Goal: Information Seeking & Learning: Understand process/instructions

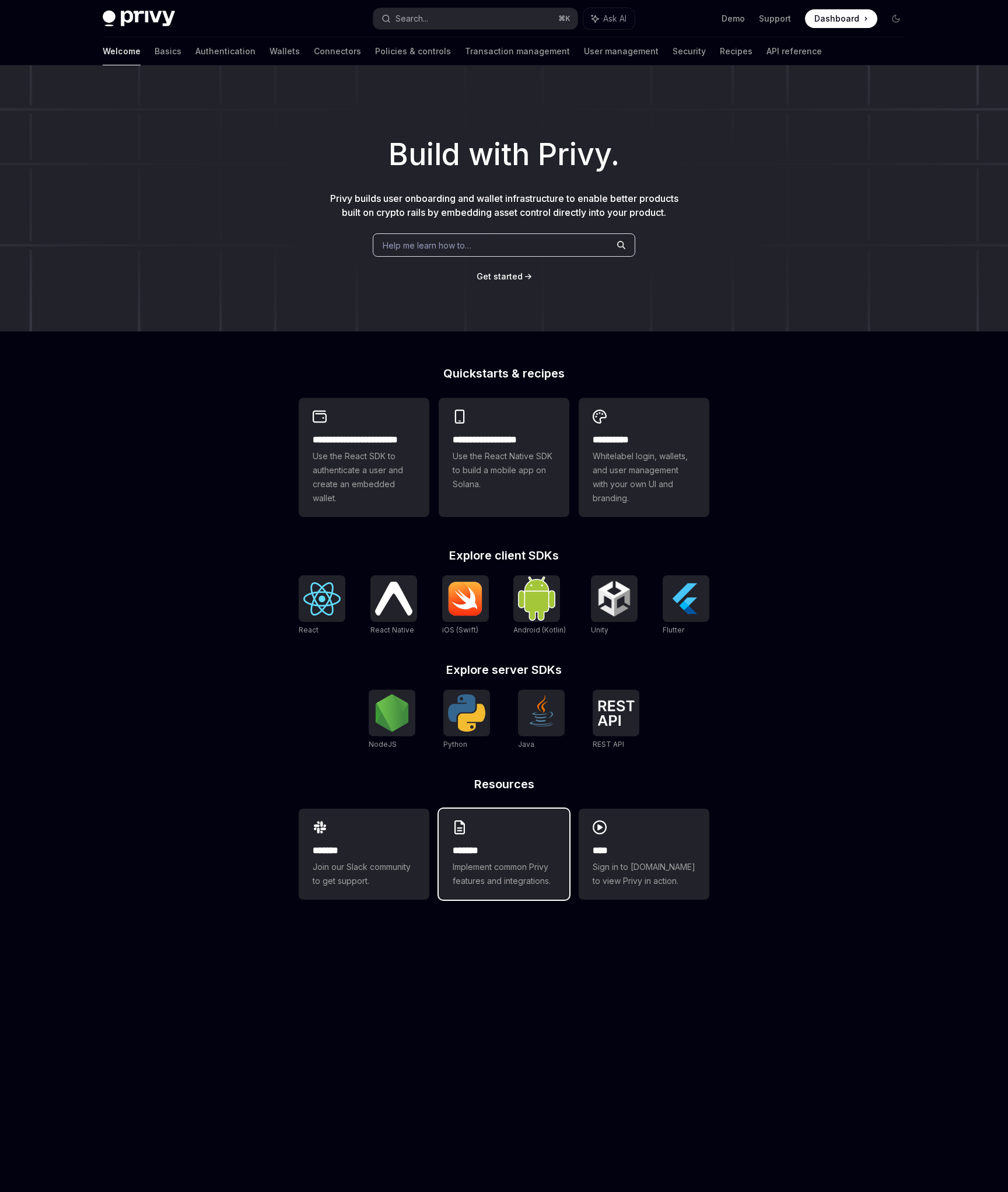
click at [458, 865] on span "Implement common Privy features and integrations." at bounding box center [504, 873] width 103 height 28
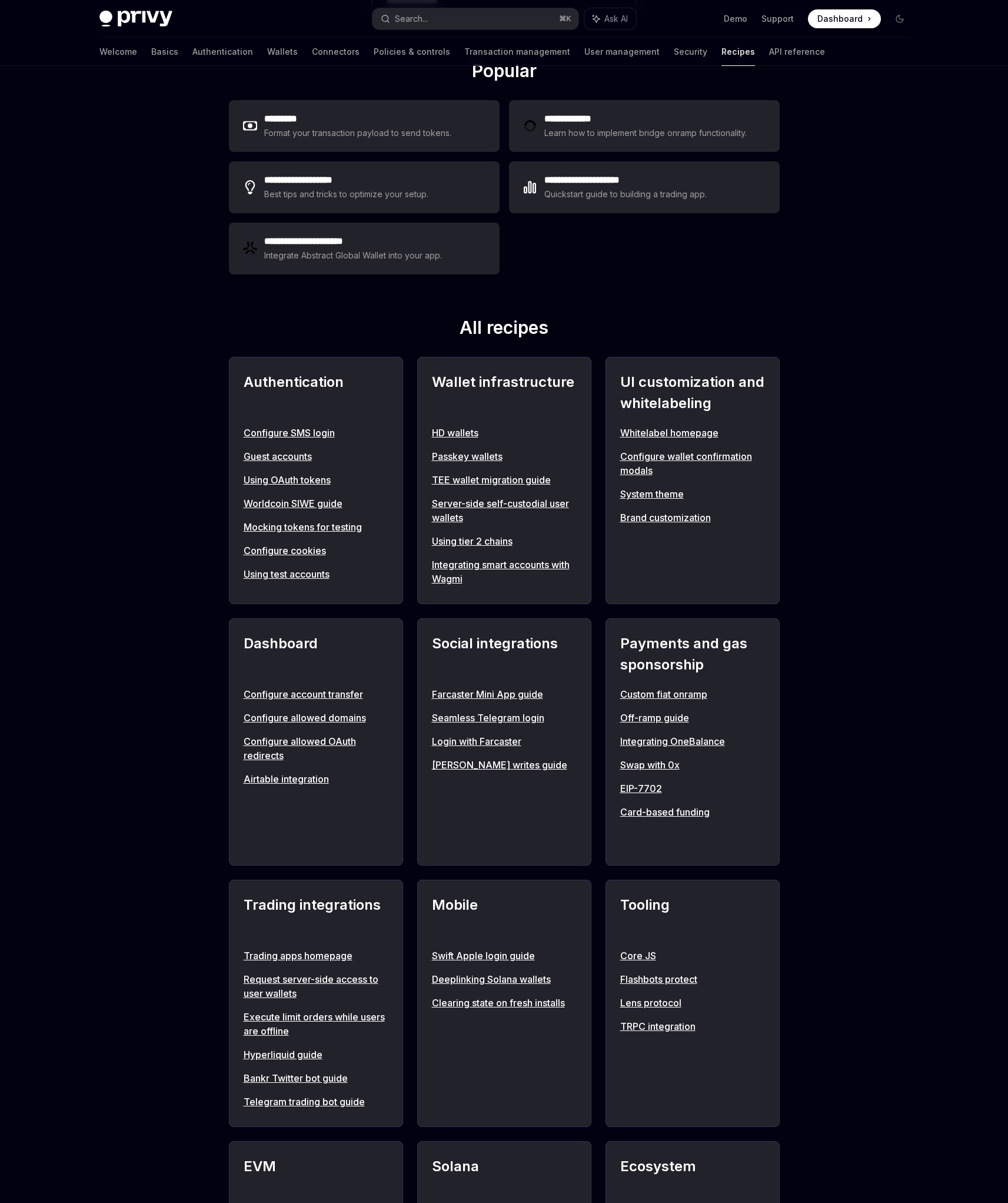
scroll to position [181, 0]
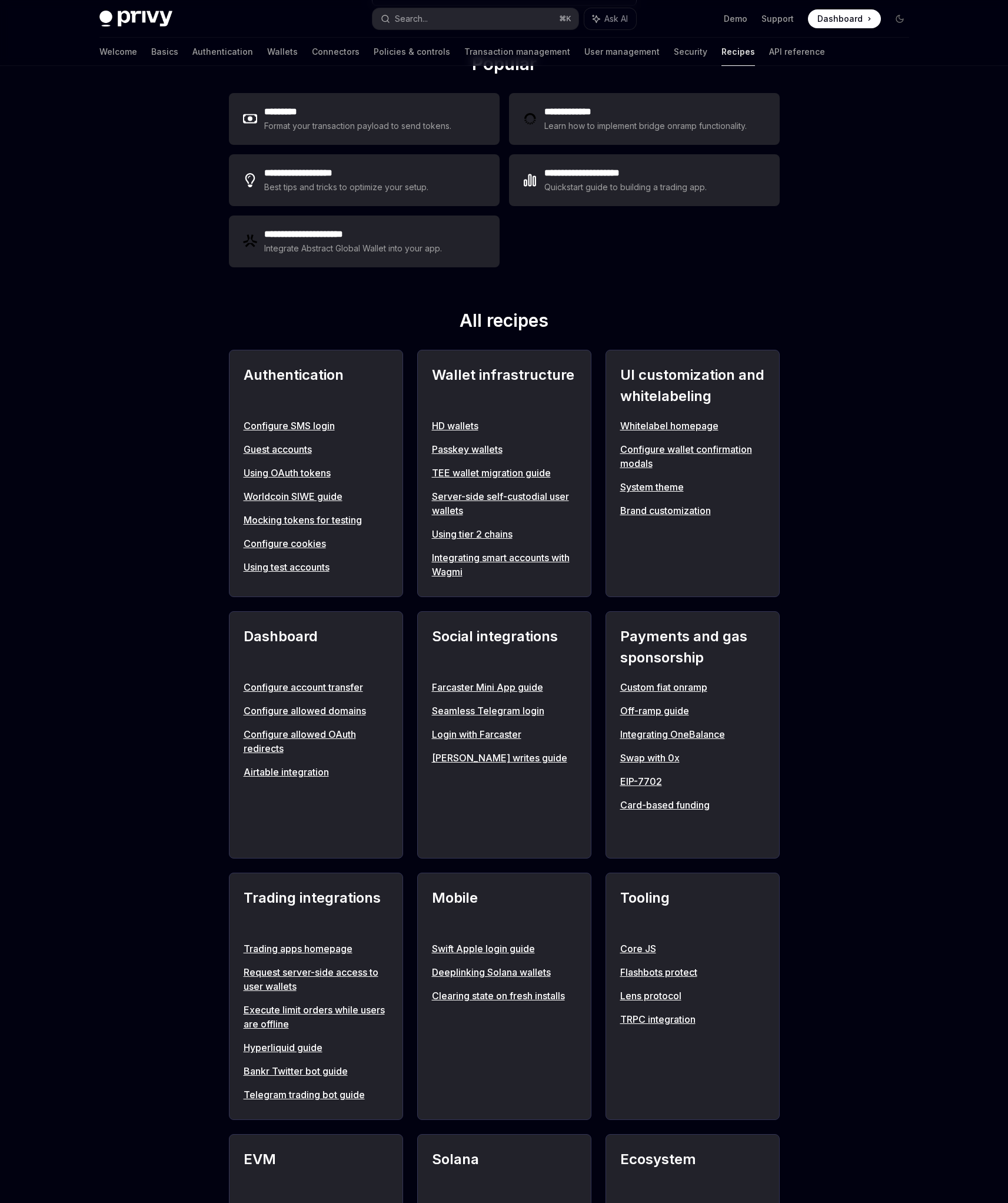
click at [234, 789] on div "Dashboard Configure account transfer Configure allowed domains Configure allowe…" at bounding box center [316, 734] width 174 height 247
click at [650, 807] on link "Card-based funding" at bounding box center [693, 805] width 145 height 14
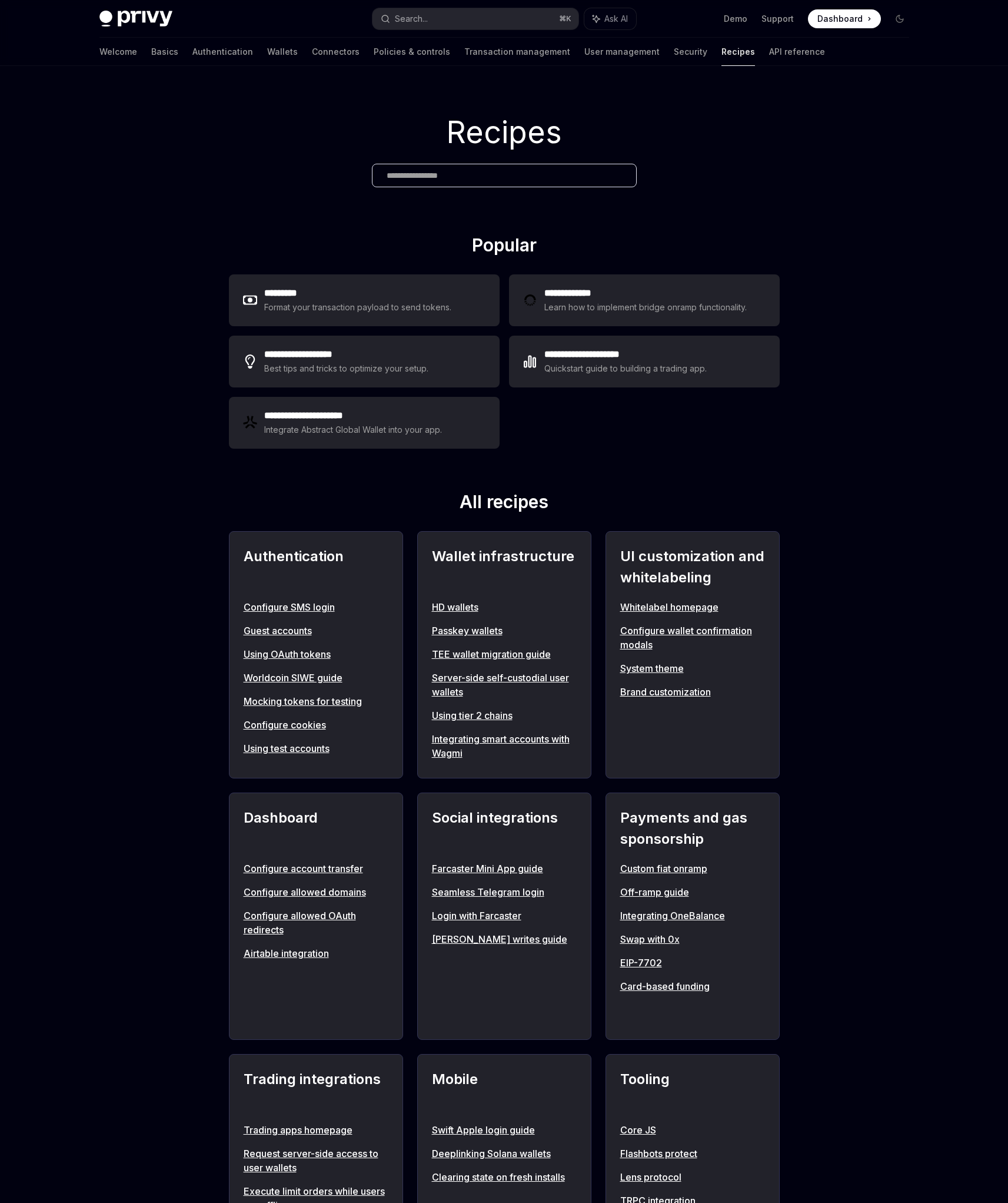
scroll to position [669, 0]
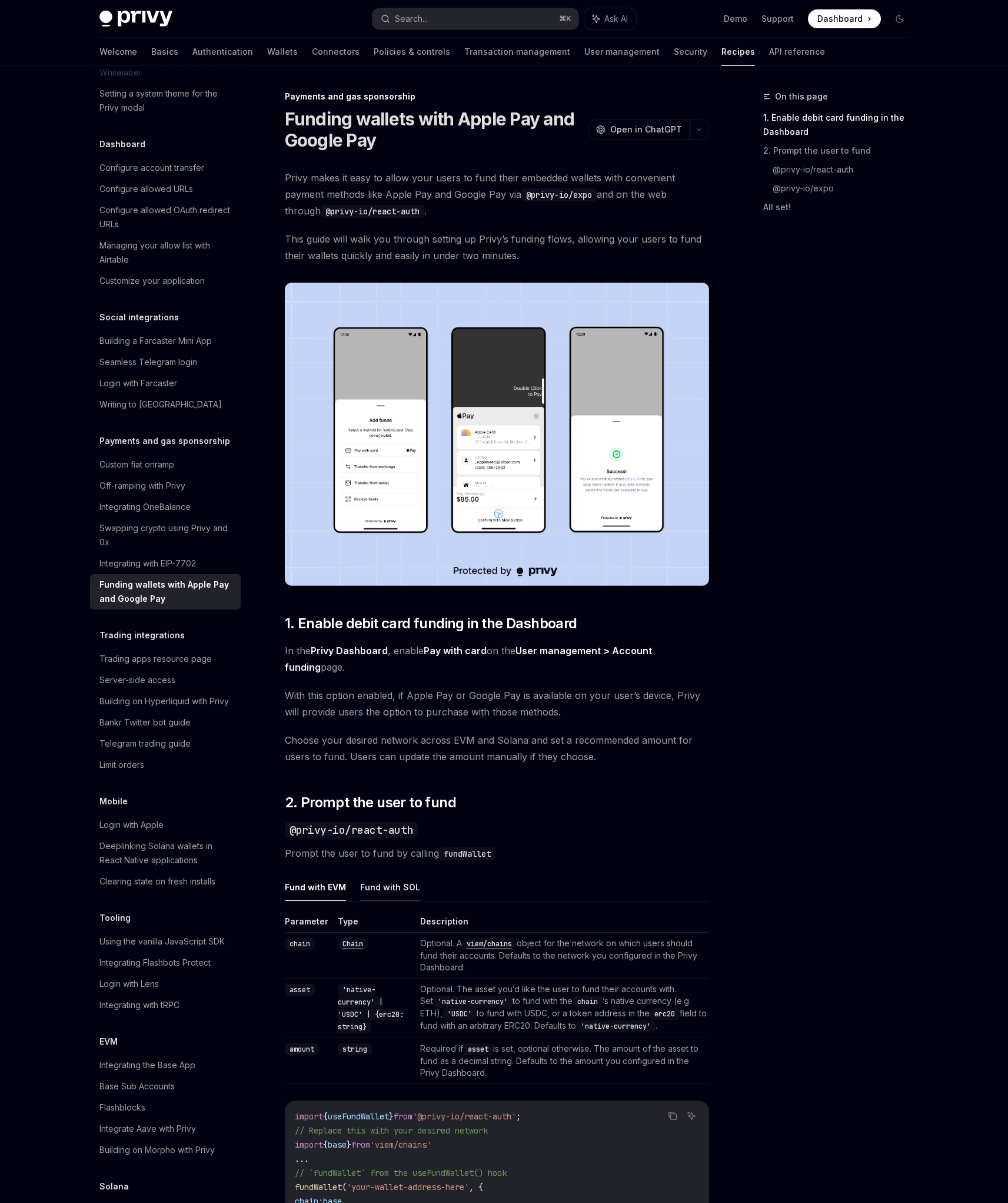
click at [361, 884] on button "Fund with SOL" at bounding box center [390, 887] width 60 height 28
type textarea "*"
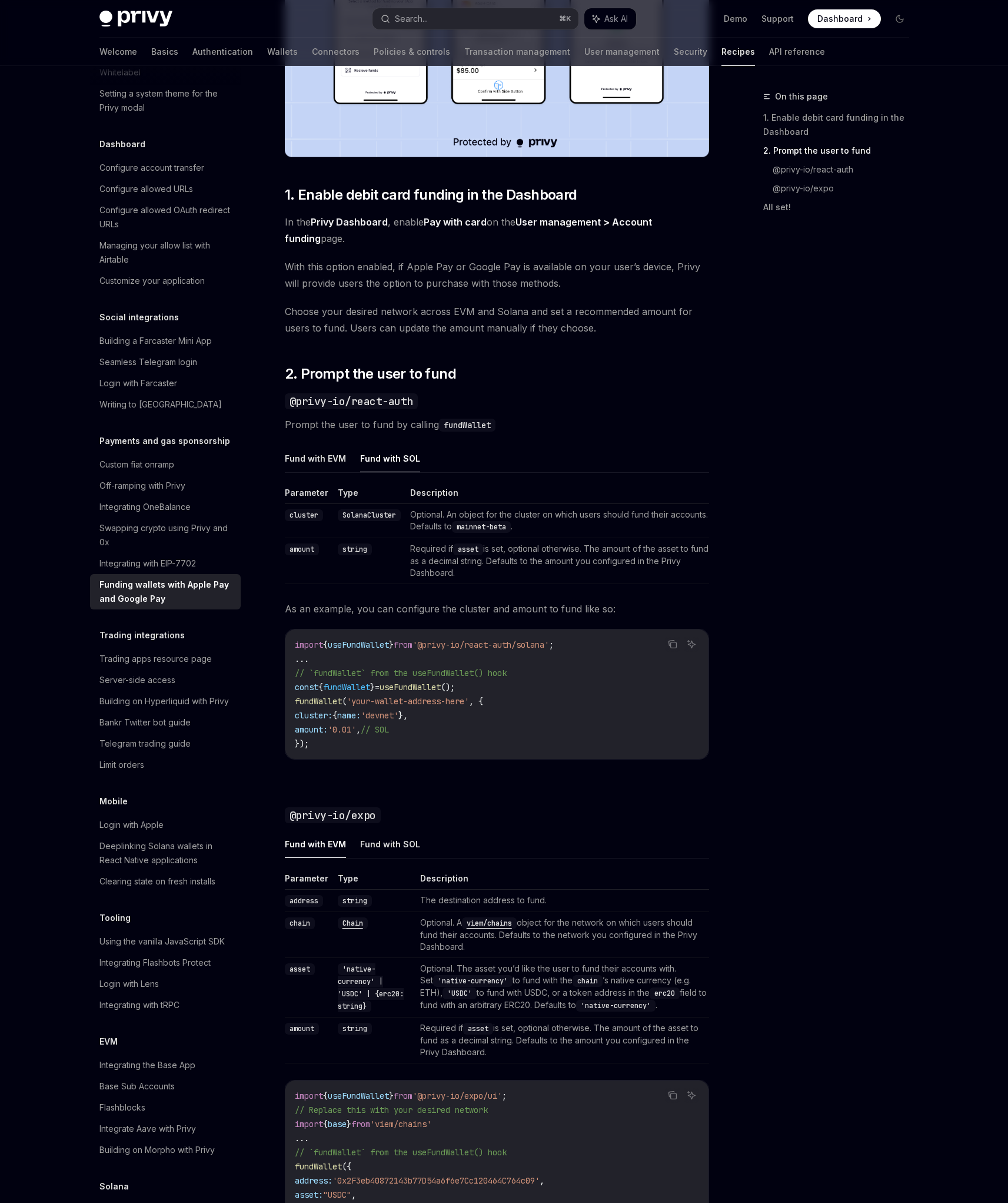
scroll to position [414, 0]
